Goal: Task Accomplishment & Management: Use online tool/utility

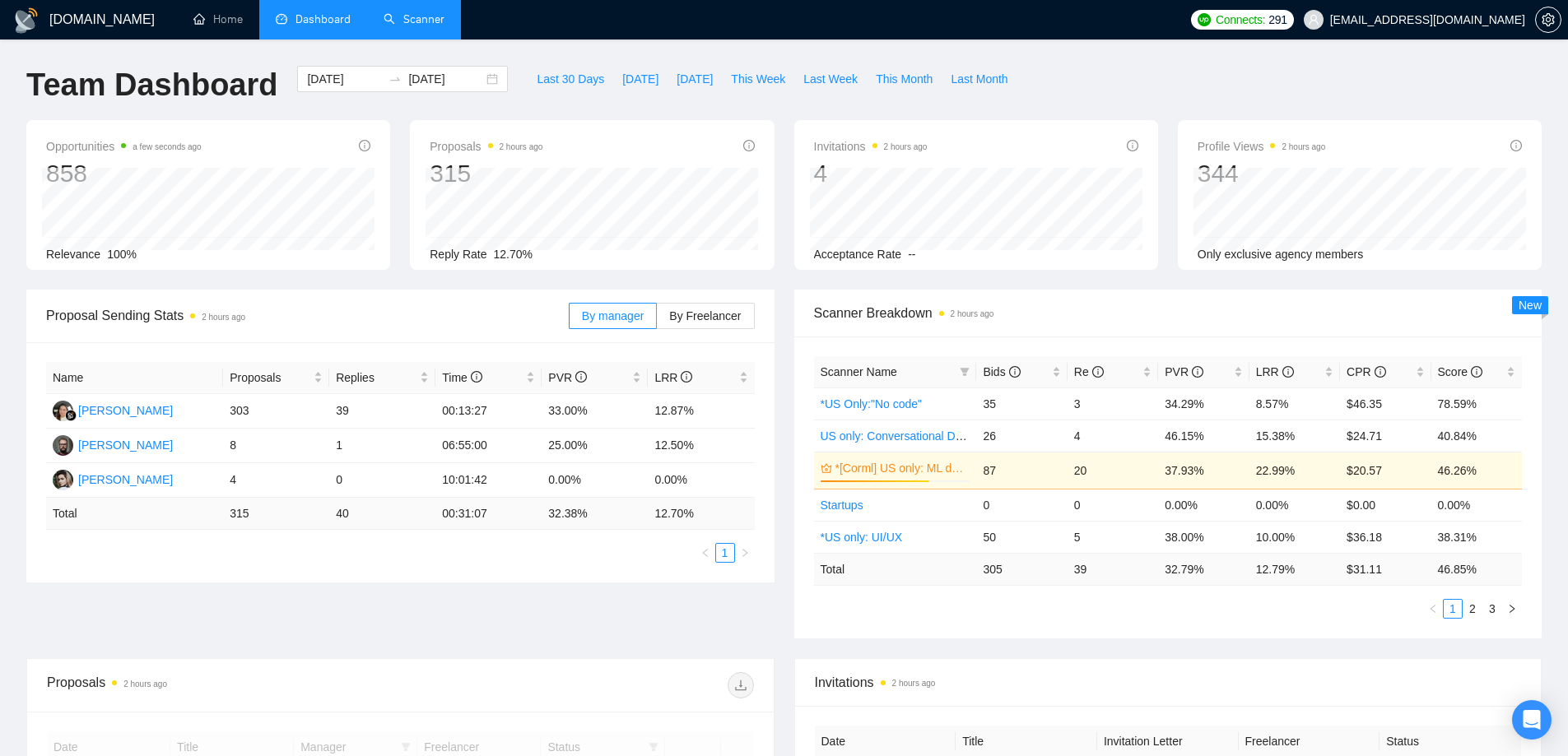
click at [384, 13] on link "Scanner" at bounding box center [414, 20] width 61 height 14
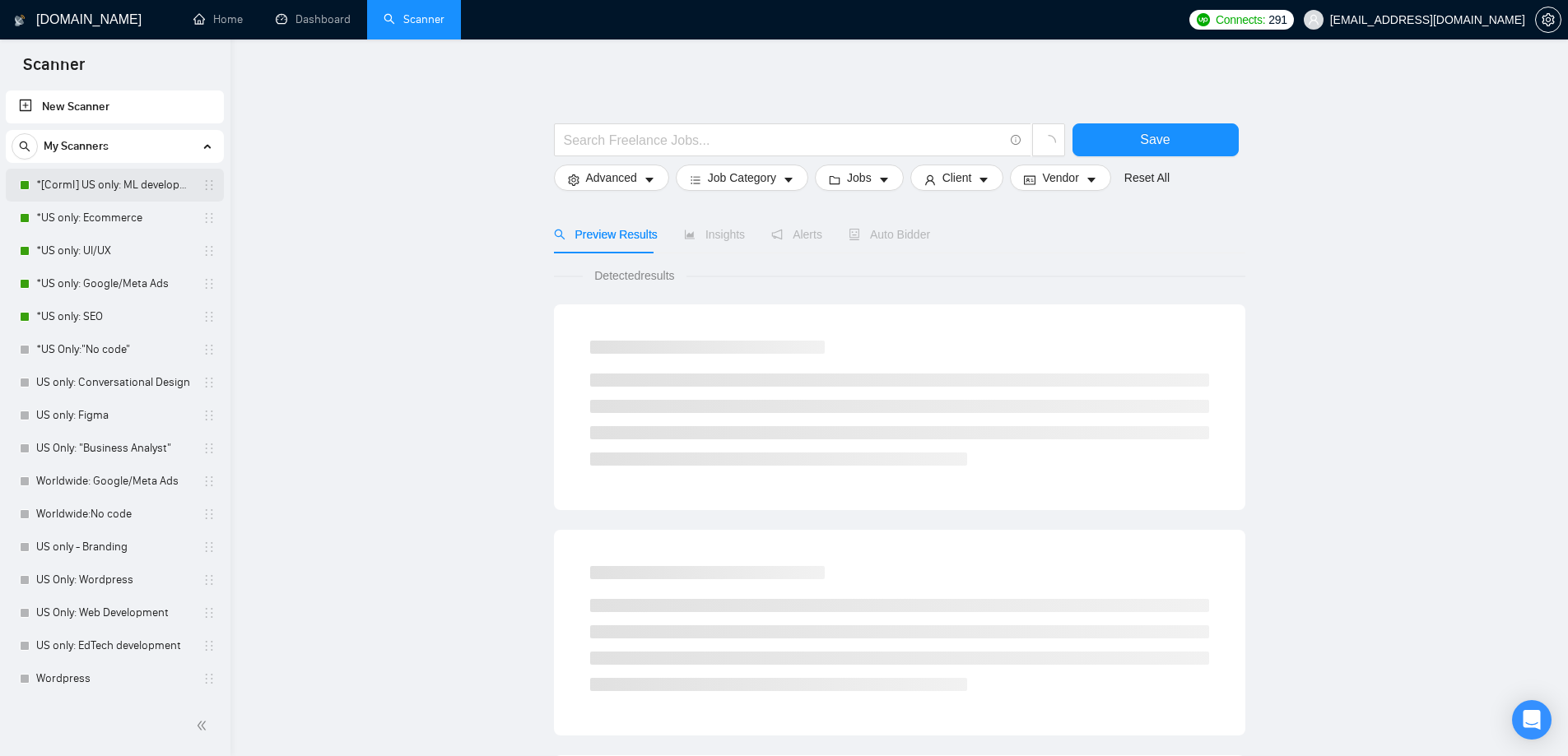
click at [122, 177] on link "*[Corml] US only: ML development" at bounding box center [114, 186] width 156 height 33
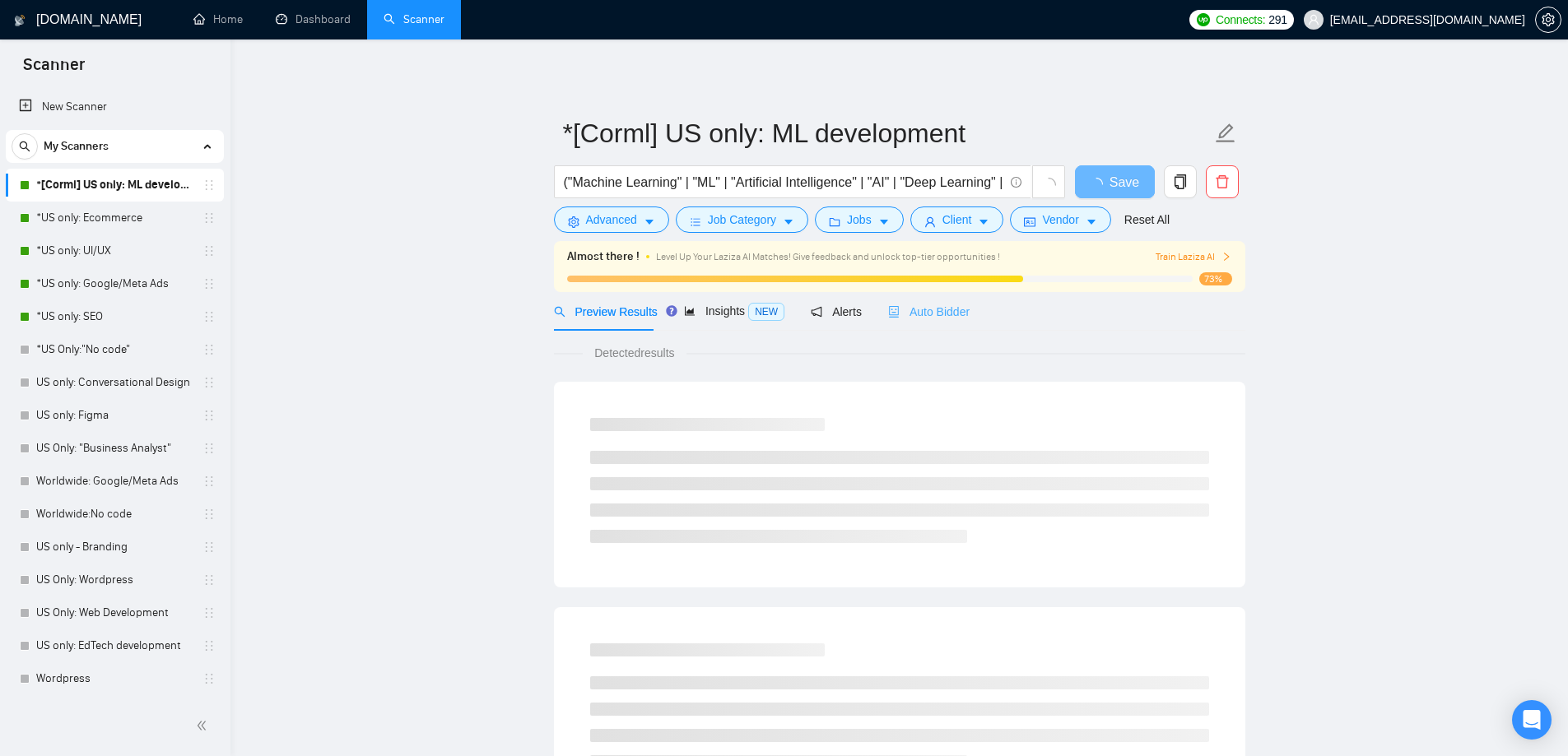
click at [955, 325] on div "Auto Bidder" at bounding box center [928, 312] width 81 height 39
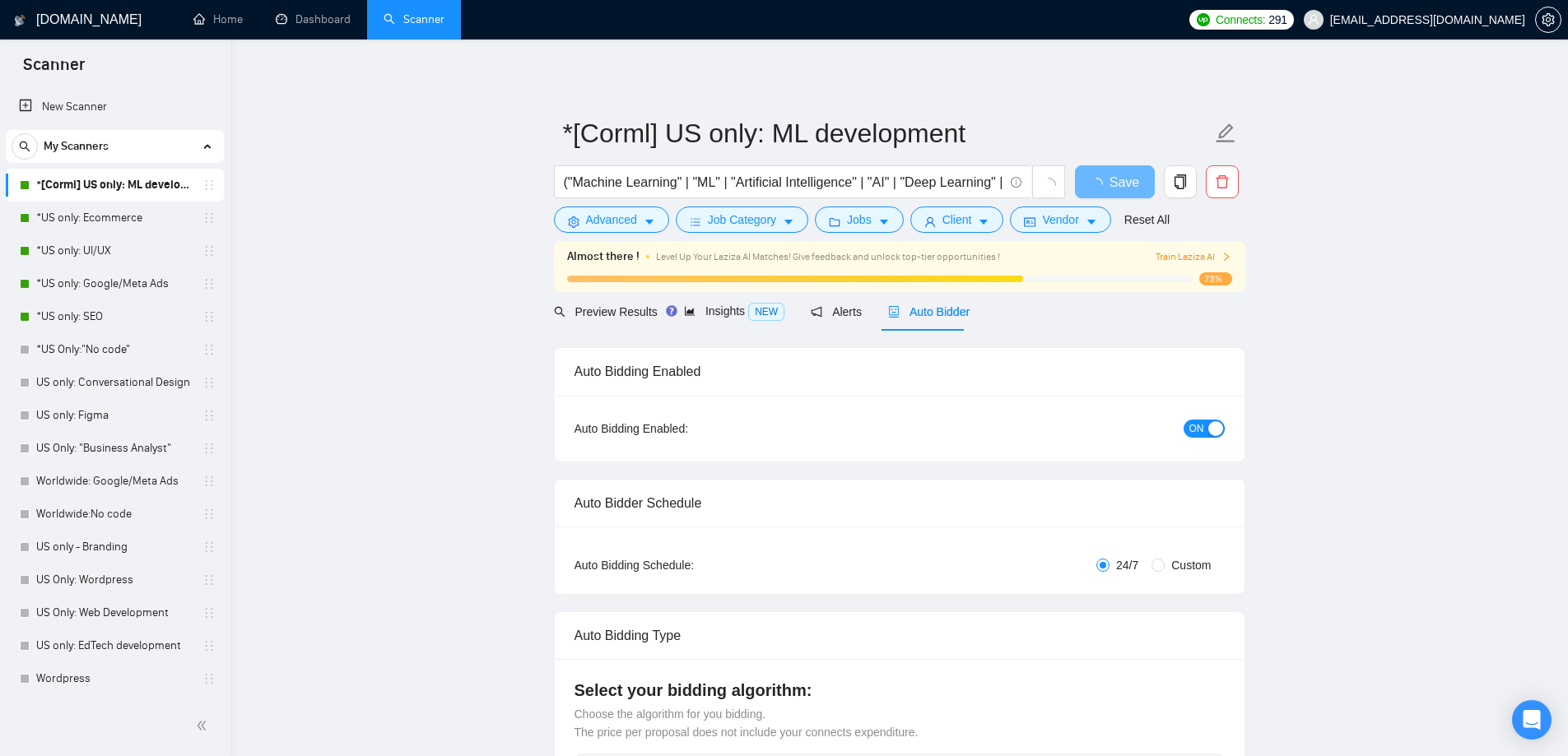
radio input "false"
radio input "true"
checkbox input "true"
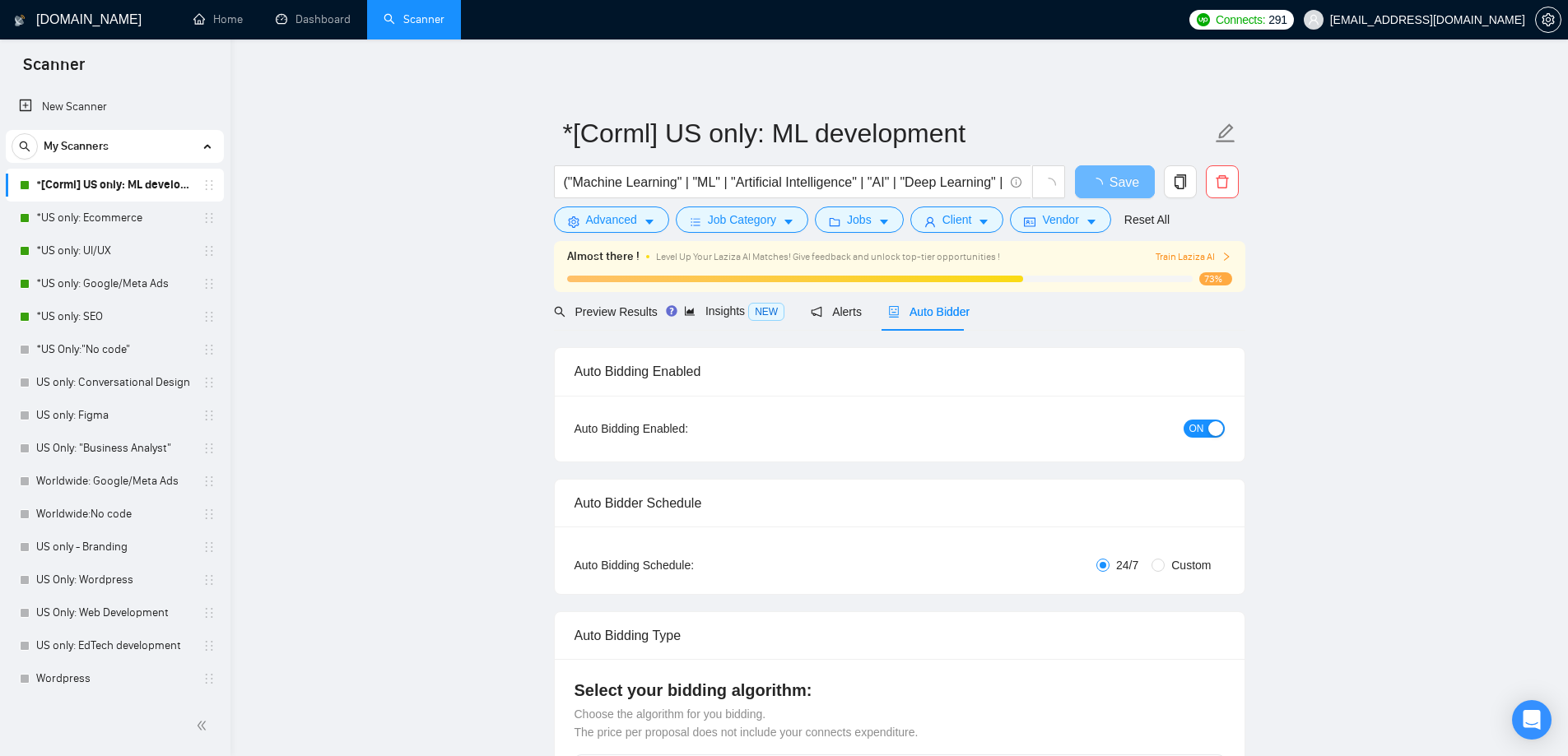
checkbox input "true"
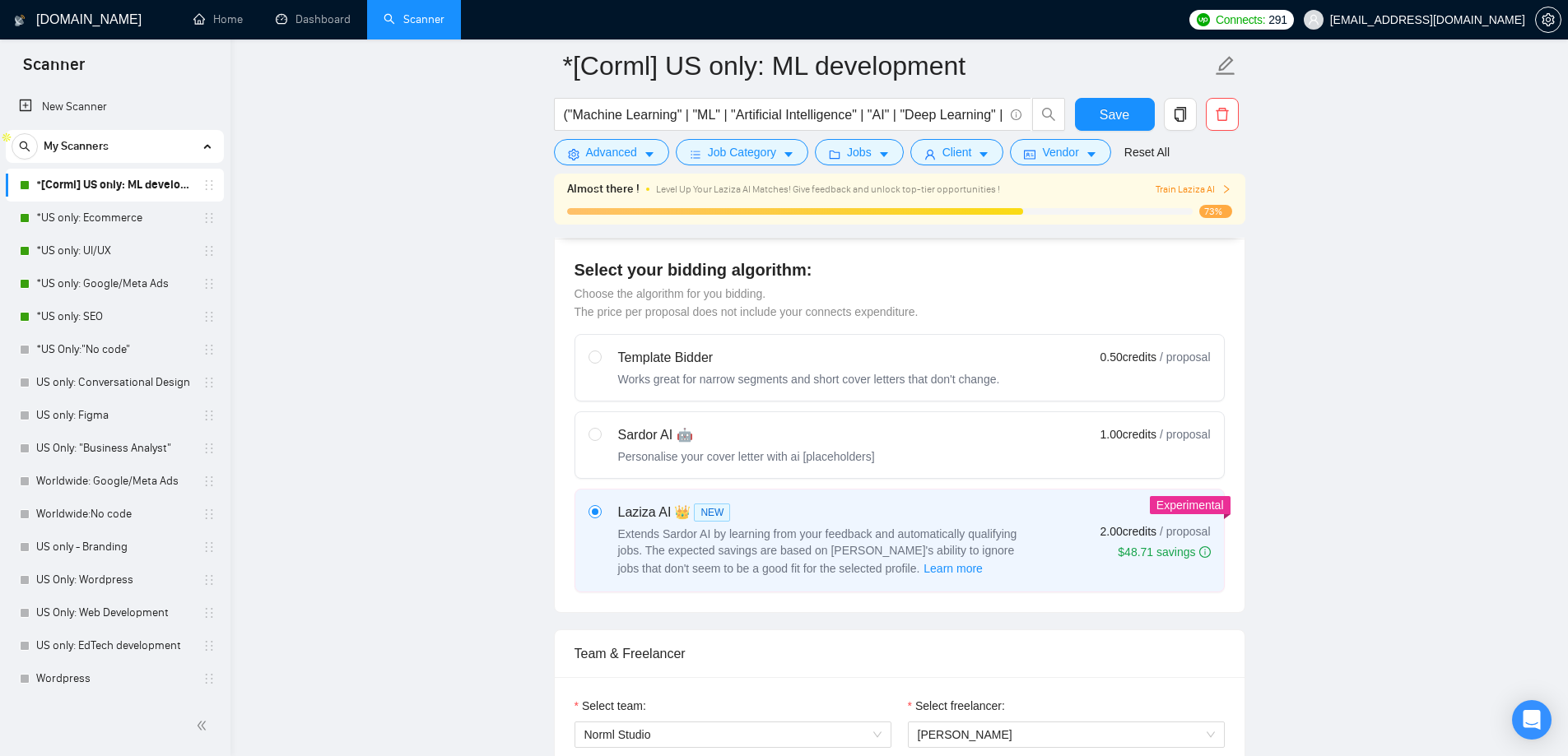
scroll to position [658, 0]
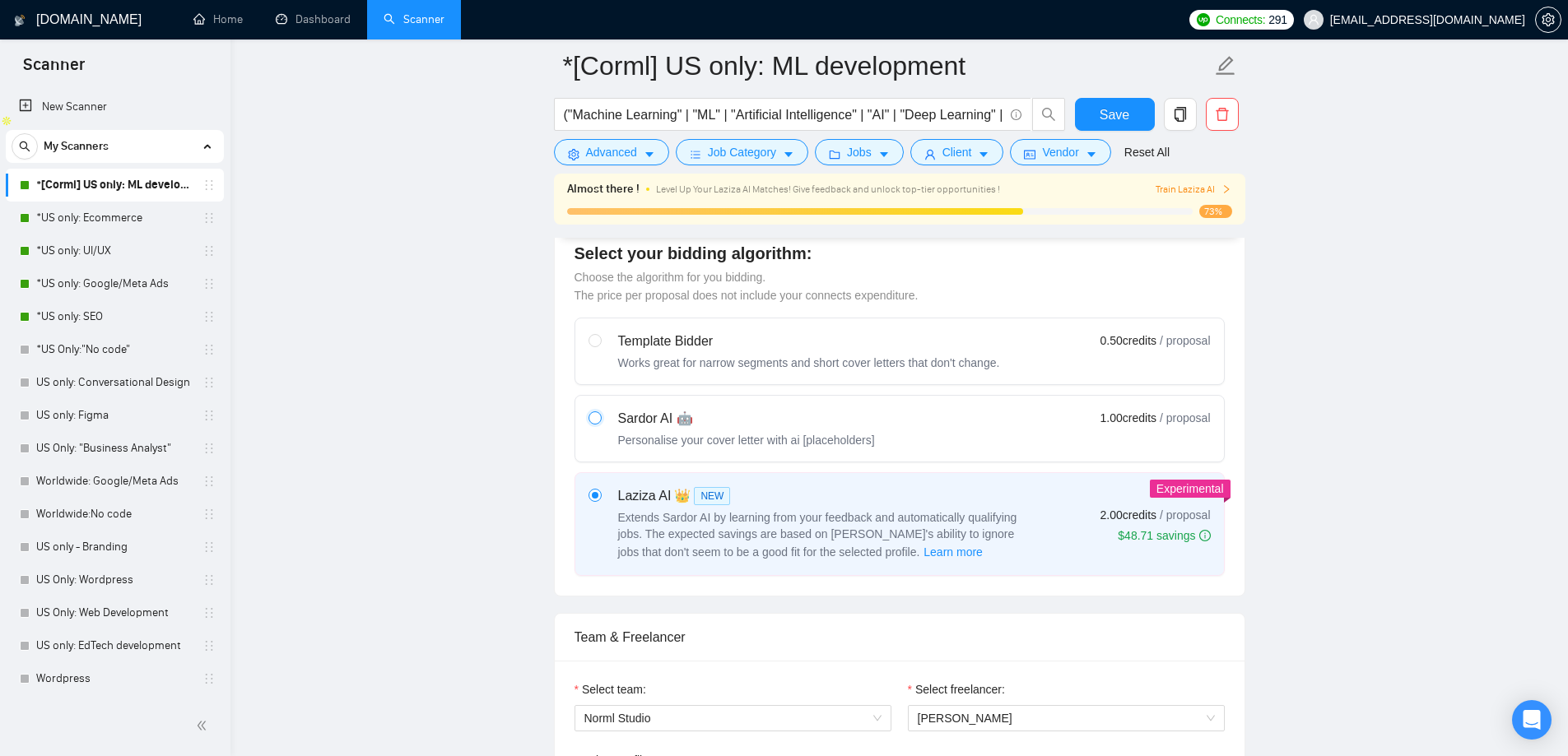
click at [592, 420] on input "radio" at bounding box center [595, 417] width 12 height 12
radio input "true"
radio input "false"
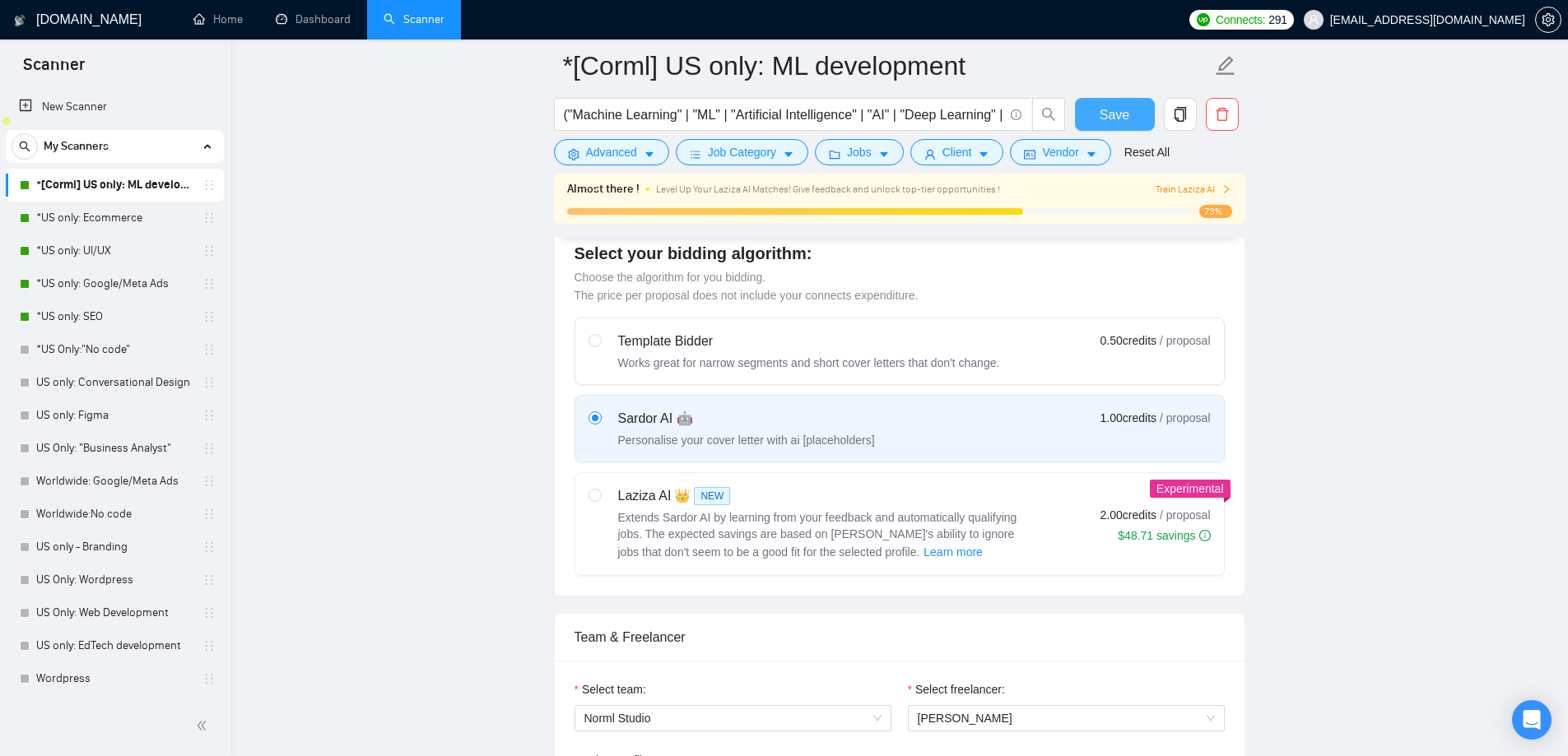
click at [1119, 116] on span "Save" at bounding box center [1115, 114] width 29 height 21
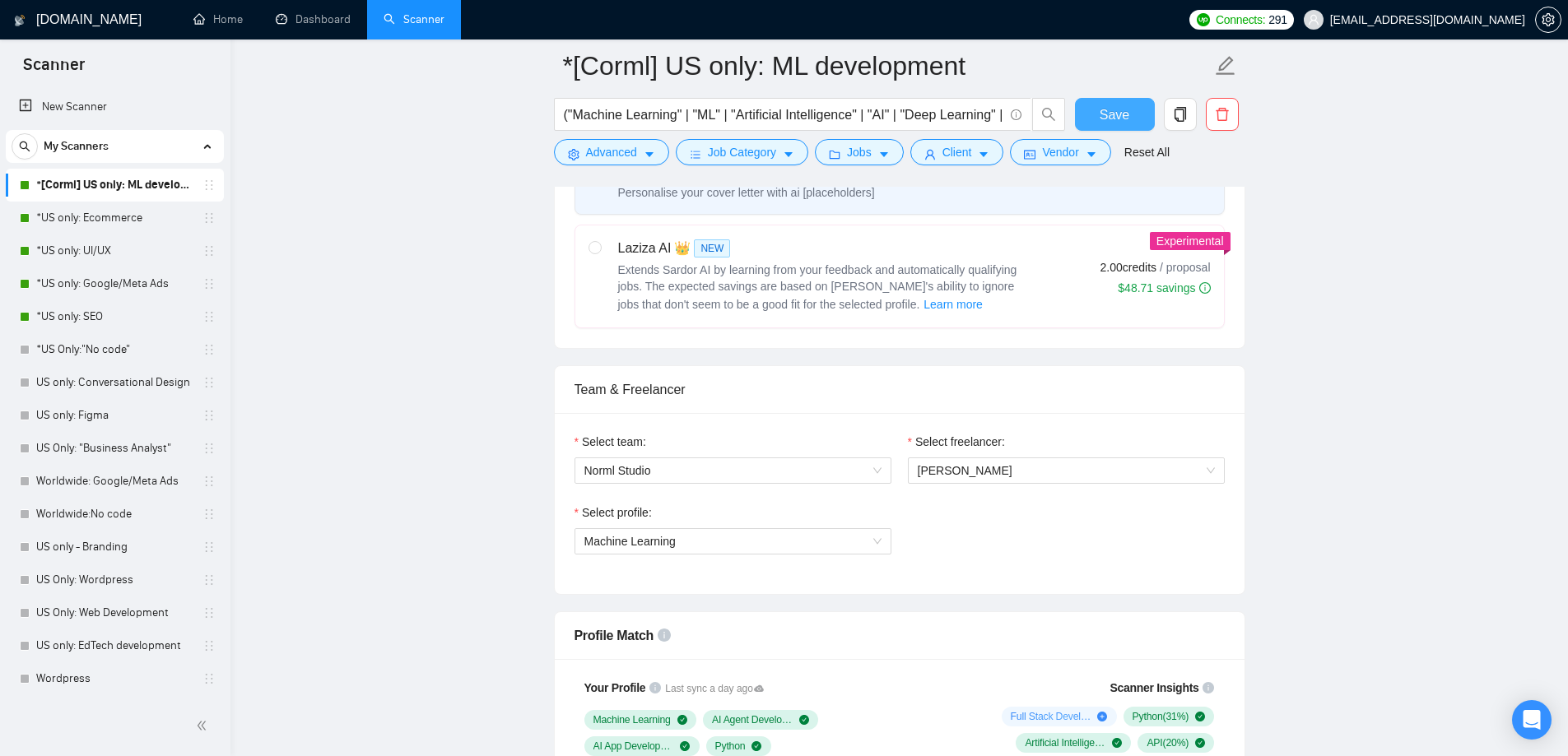
scroll to position [987, 0]
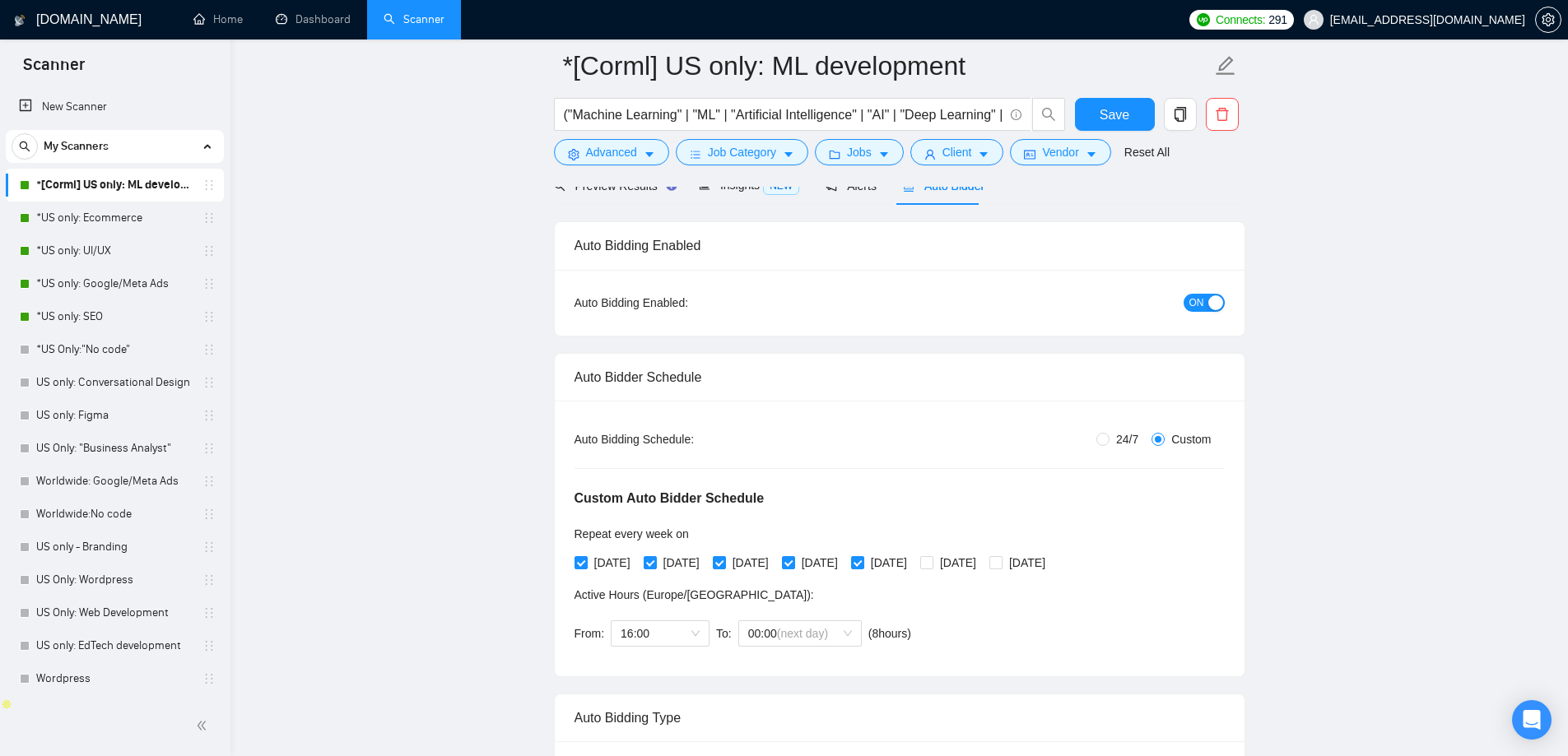
scroll to position [165, 0]
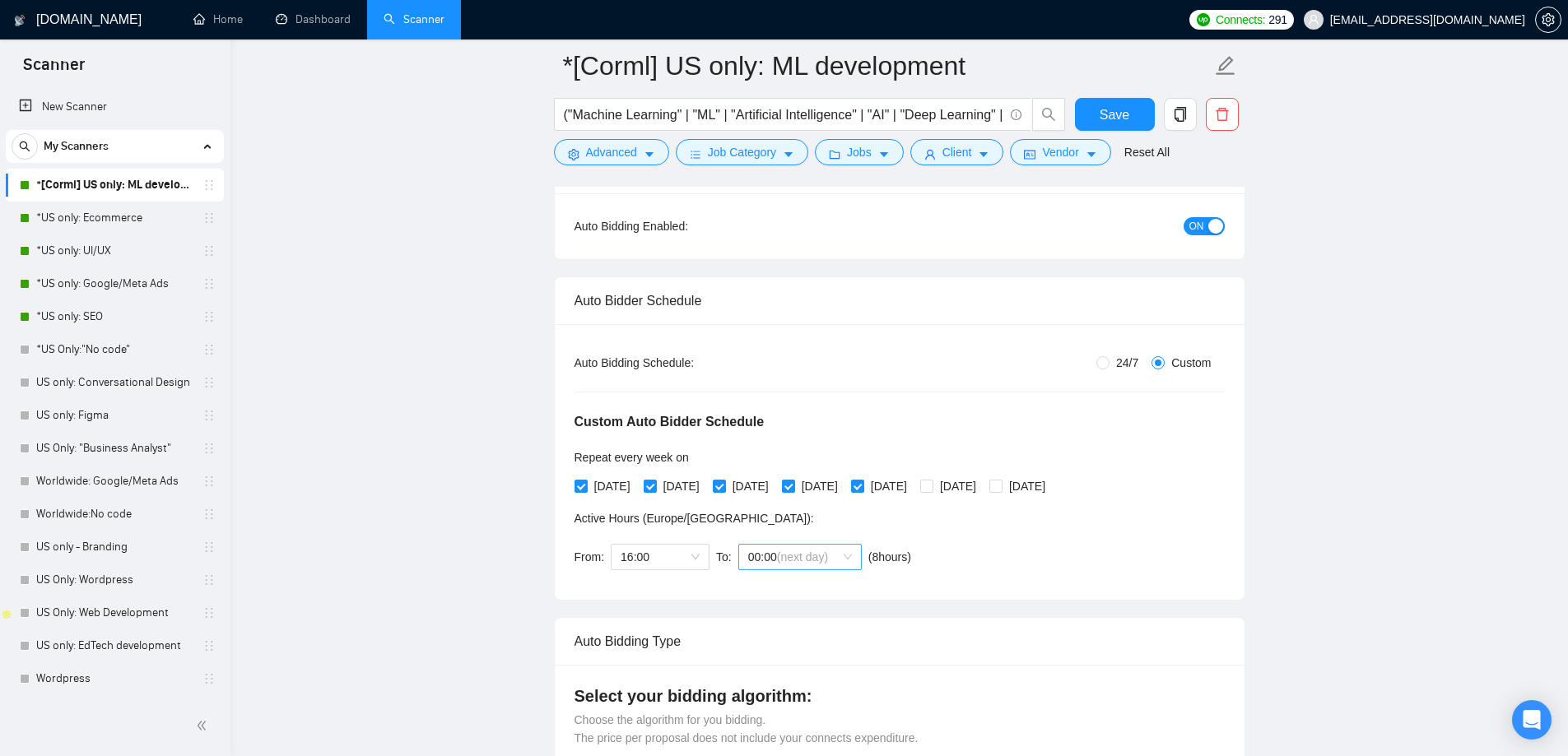
click at [847, 555] on span "00:00 (next day)" at bounding box center [800, 557] width 104 height 24
click at [811, 641] on span "(next day)" at bounding box center [799, 641] width 51 height 13
click at [1117, 116] on span "Save" at bounding box center [1115, 114] width 29 height 21
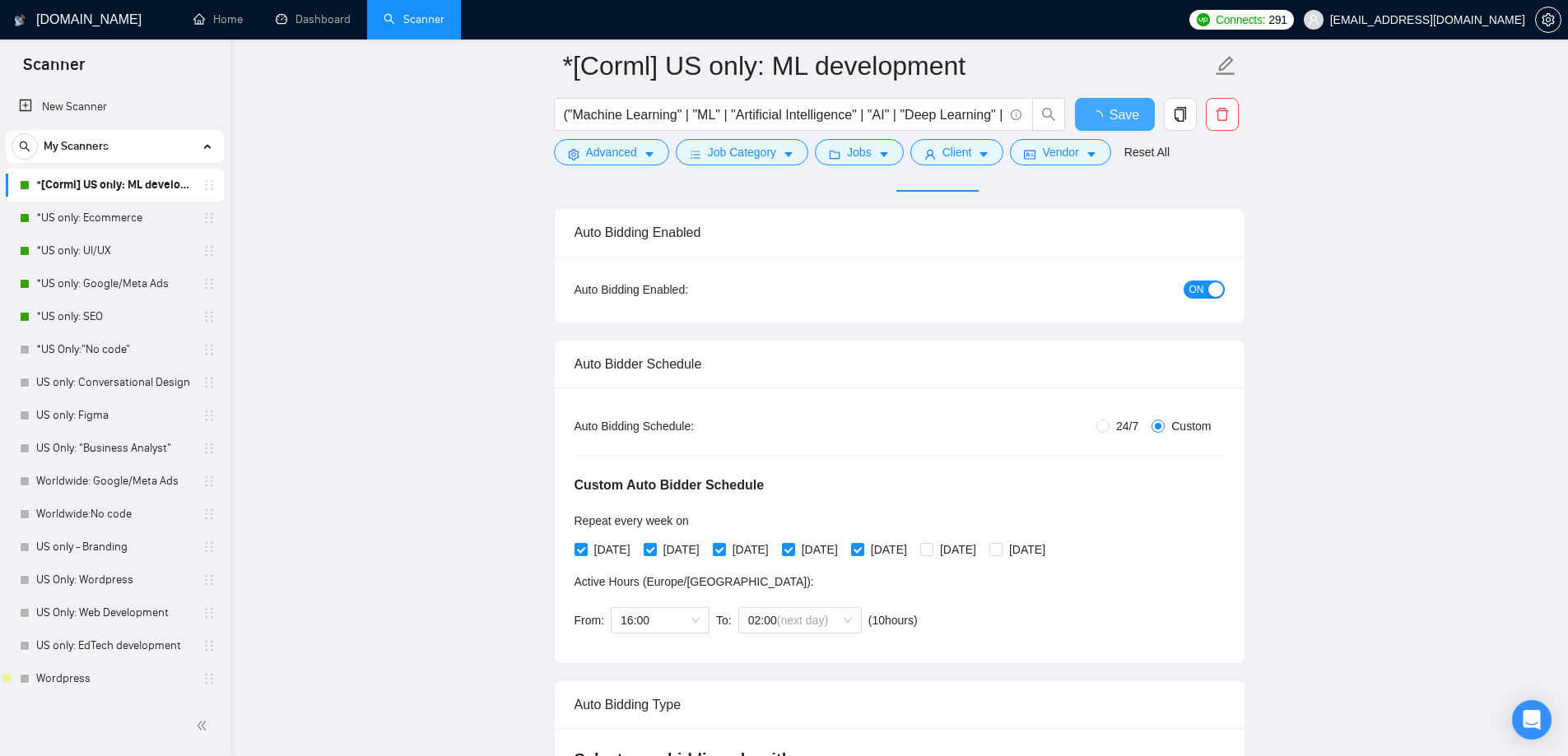
checkbox input "true"
